Goal: Task Accomplishment & Management: Manage account settings

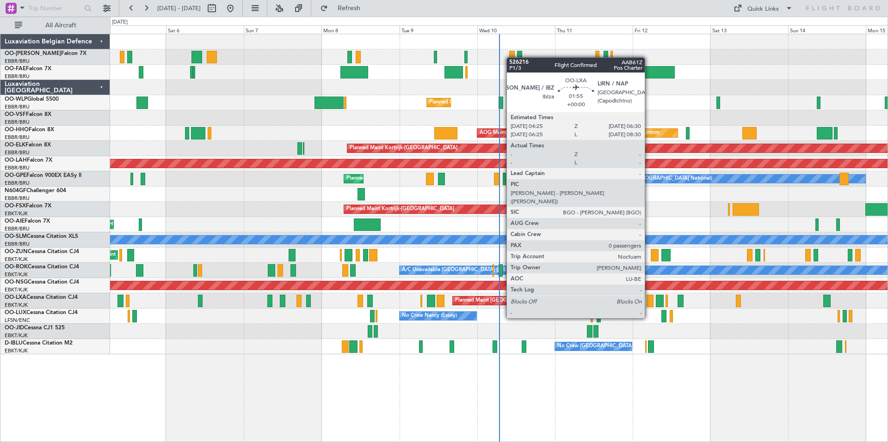
click at [649, 301] on div at bounding box center [649, 301] width 7 height 12
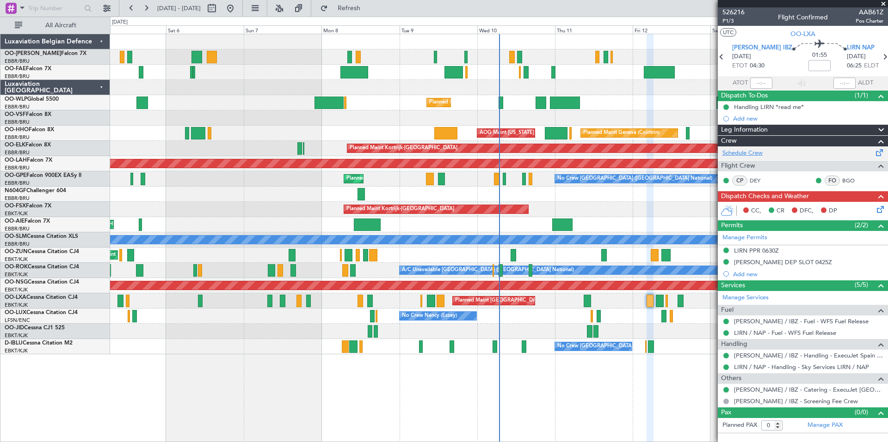
click at [739, 149] on link "Schedule Crew" at bounding box center [742, 153] width 40 height 9
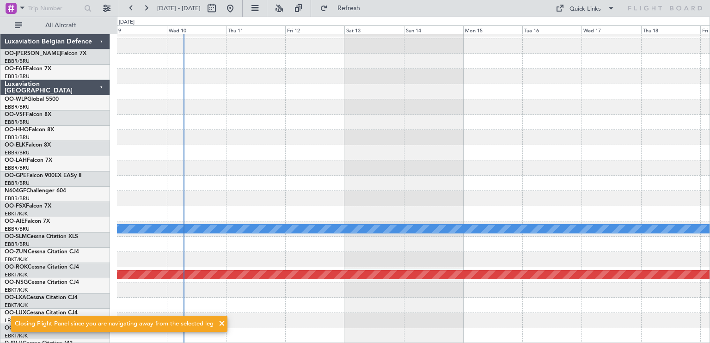
scroll to position [11, 0]
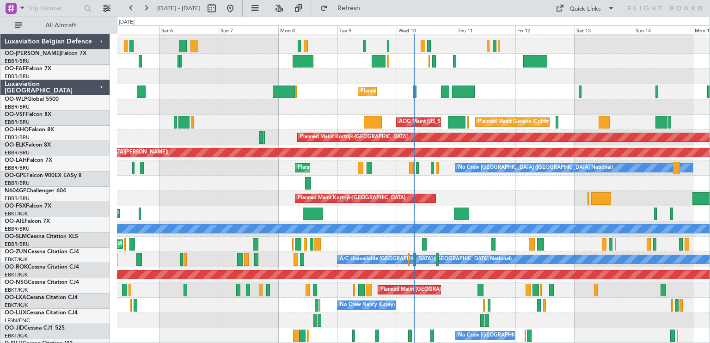
scroll to position [11, 0]
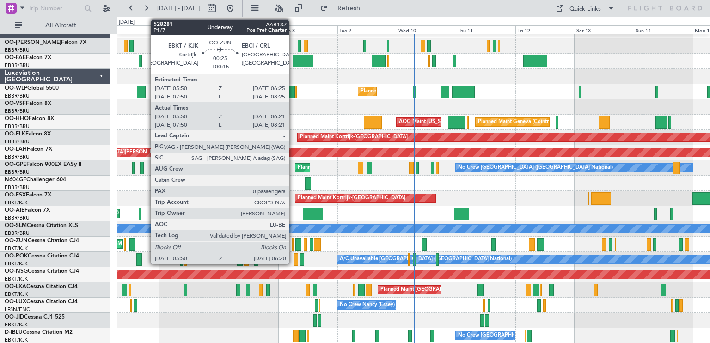
click at [293, 242] on div at bounding box center [292, 244] width 1 height 12
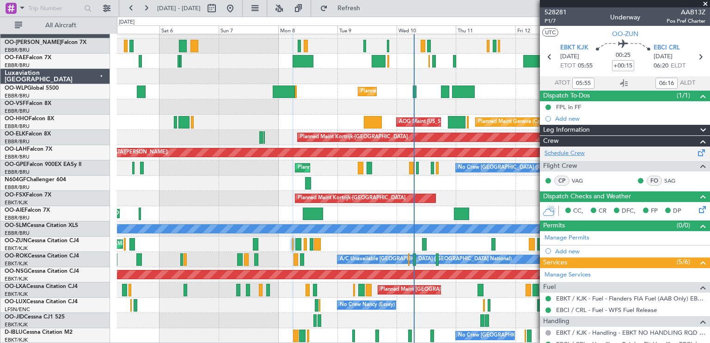
click at [570, 153] on link "Schedule Crew" at bounding box center [565, 153] width 40 height 9
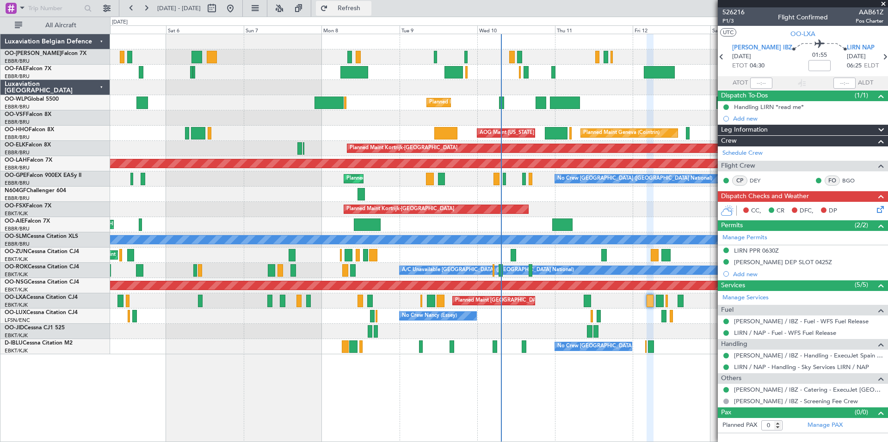
click at [359, 5] on span "Refresh" at bounding box center [349, 8] width 39 height 6
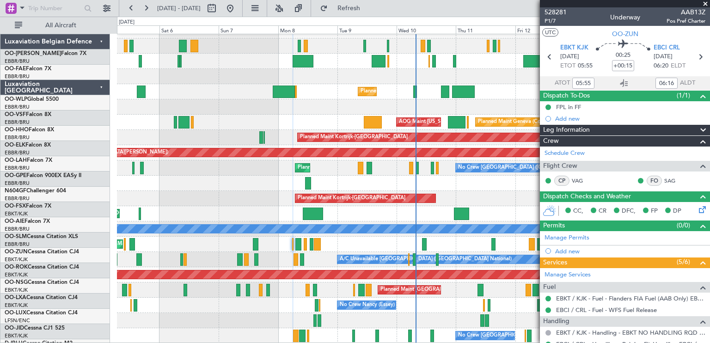
scroll to position [11, 0]
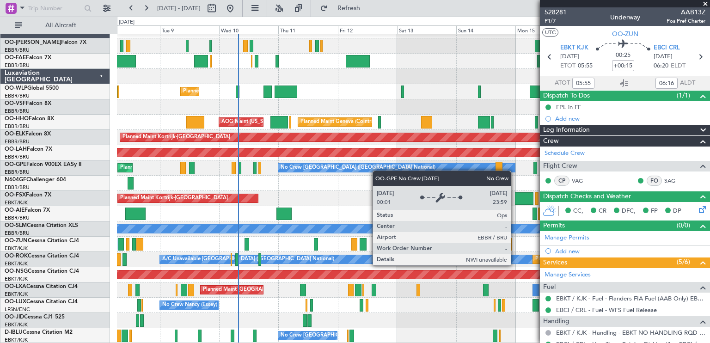
click at [337, 166] on div "Planned Maint Liege Planned Maint Geneva (Cointrin) AOG Maint New York (Teterbo…" at bounding box center [413, 183] width 593 height 320
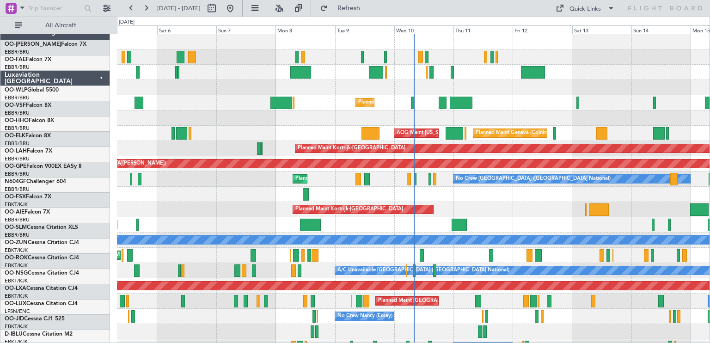
scroll to position [11, 0]
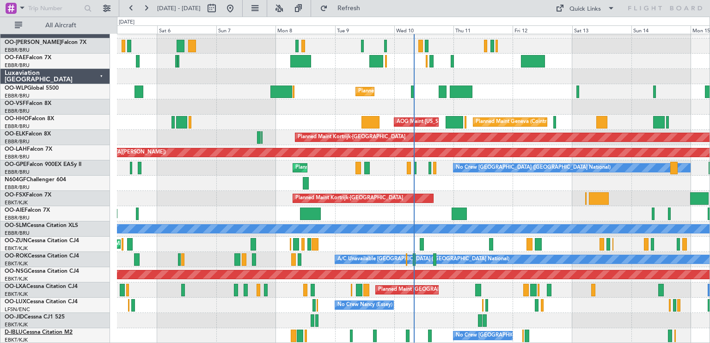
click at [55, 332] on link "D-IBLU Cessna Citation M2" at bounding box center [39, 333] width 68 height 6
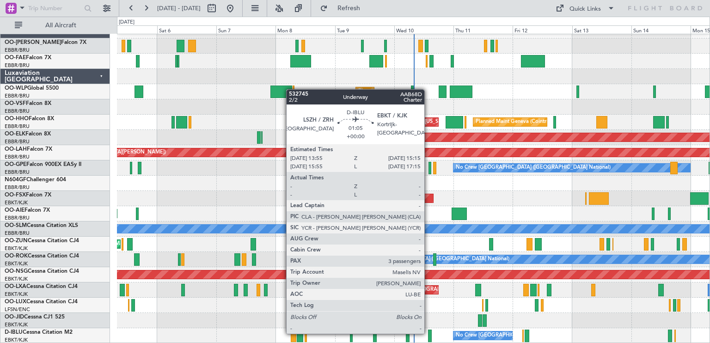
click at [429, 333] on div at bounding box center [430, 336] width 4 height 12
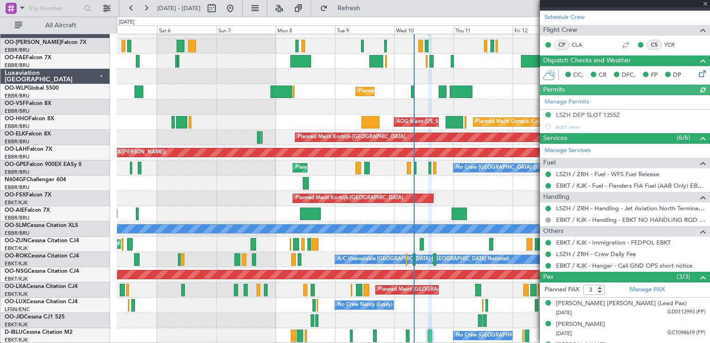
scroll to position [163, 0]
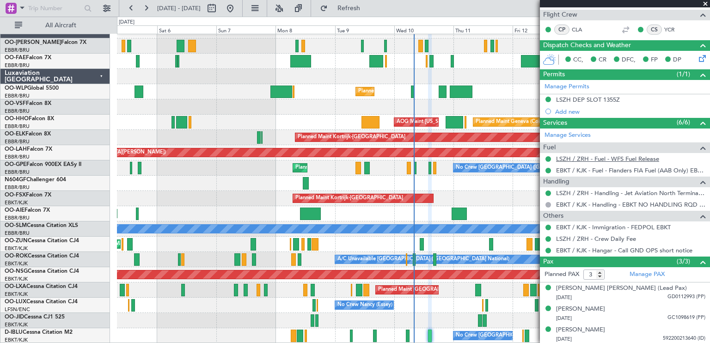
click at [593, 160] on link "LSZH / ZRH - Fuel - WFS Fuel Release" at bounding box center [607, 159] width 103 height 8
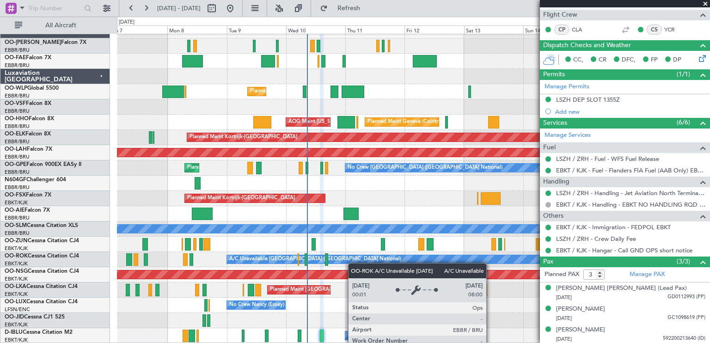
click at [337, 263] on div "Planned Maint Liege Planned Maint Geneva ([GEOGRAPHIC_DATA]) AOG Maint [US_STAT…" at bounding box center [413, 183] width 593 height 320
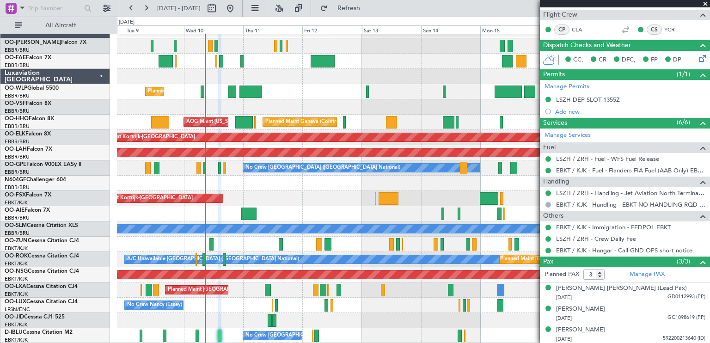
click at [299, 233] on div "Planned Maint Liege Planned Maint Geneva ([GEOGRAPHIC_DATA]) AOG Maint [US_STAT…" at bounding box center [413, 183] width 593 height 320
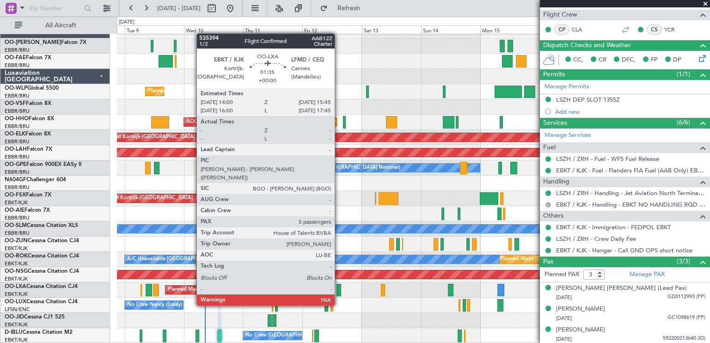
click at [339, 288] on div at bounding box center [339, 290] width 5 height 12
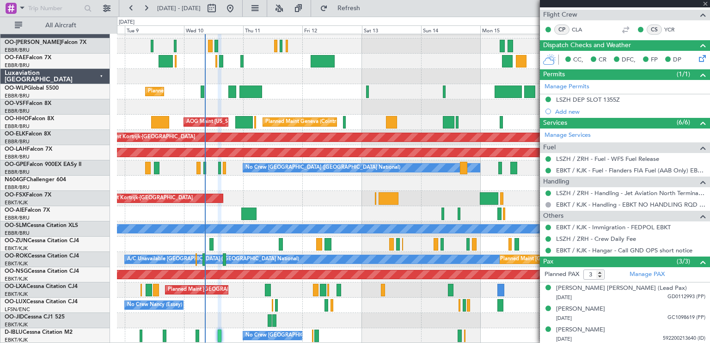
type input "7"
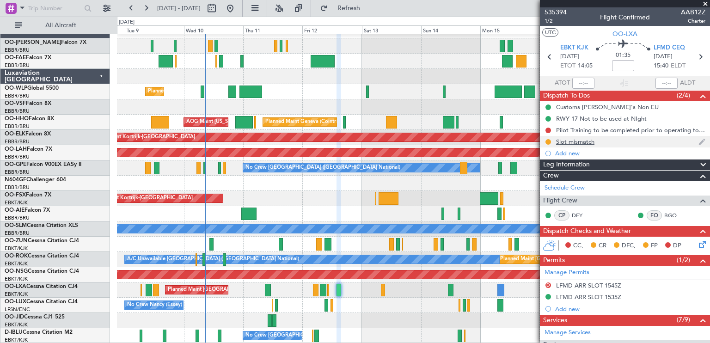
click at [595, 141] on div "Slot mismatch" at bounding box center [625, 142] width 170 height 12
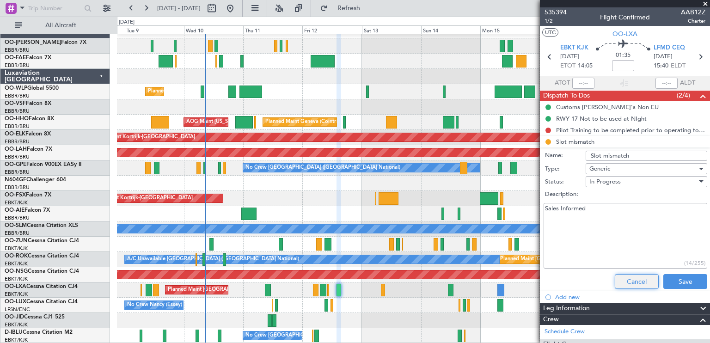
click at [635, 279] on button "Cancel" at bounding box center [637, 281] width 44 height 15
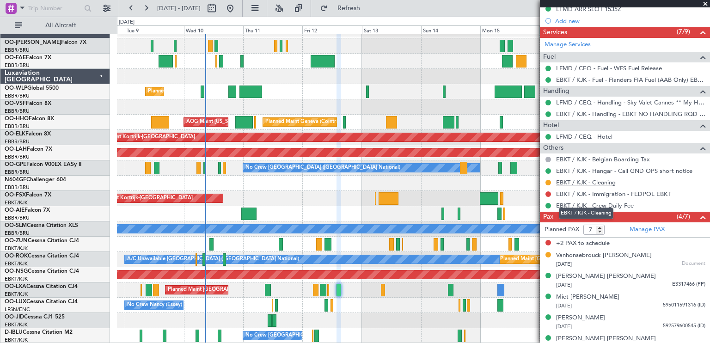
scroll to position [296, 0]
